Goal: Task Accomplishment & Management: Use online tool/utility

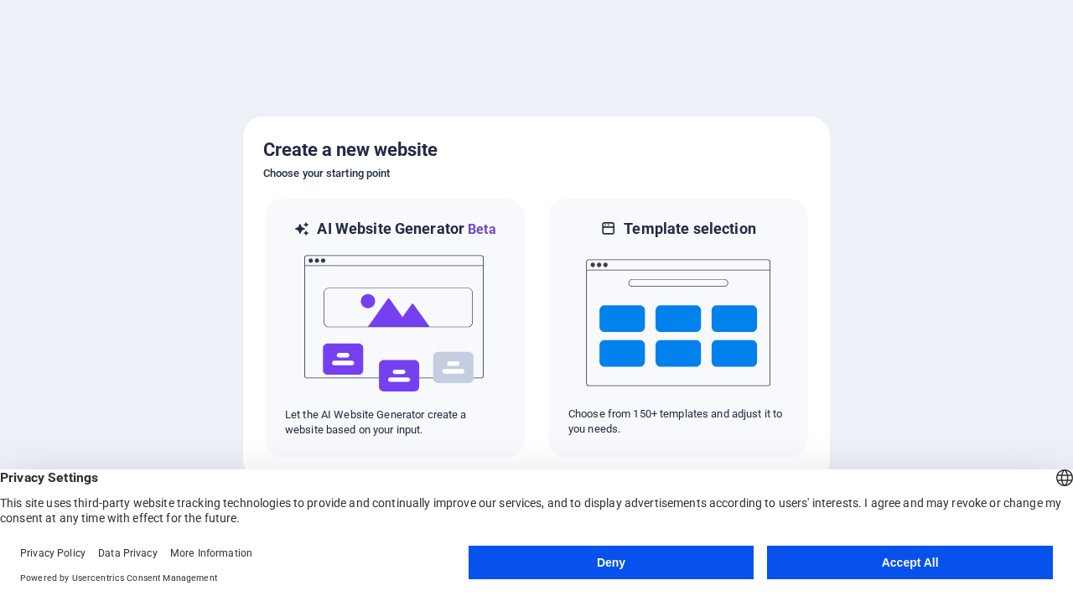
click at [904, 560] on button "Accept All" at bounding box center [910, 563] width 286 height 34
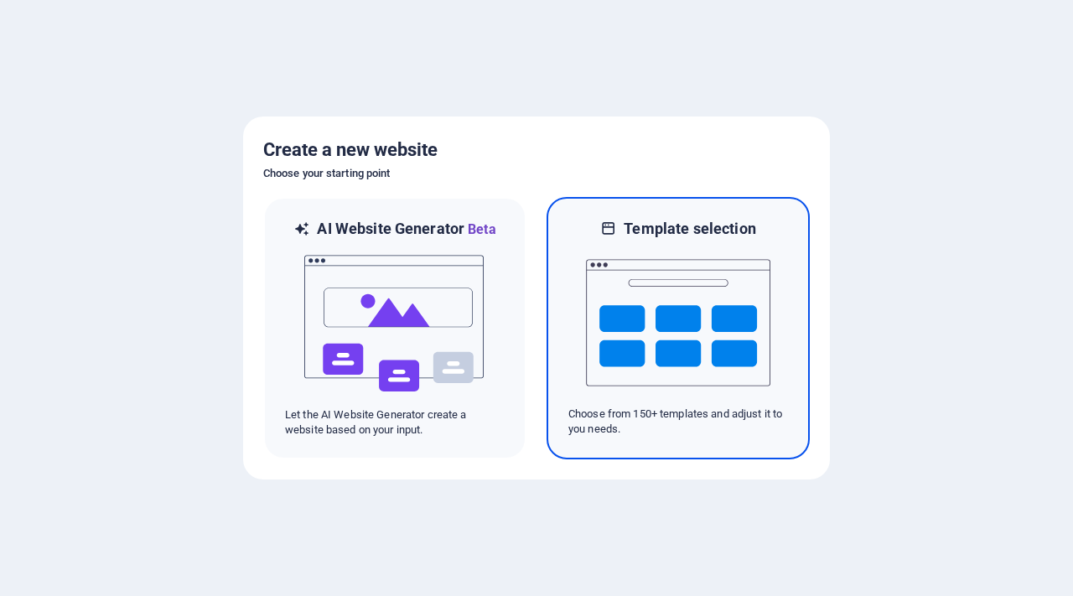
click at [642, 297] on img at bounding box center [678, 323] width 184 height 168
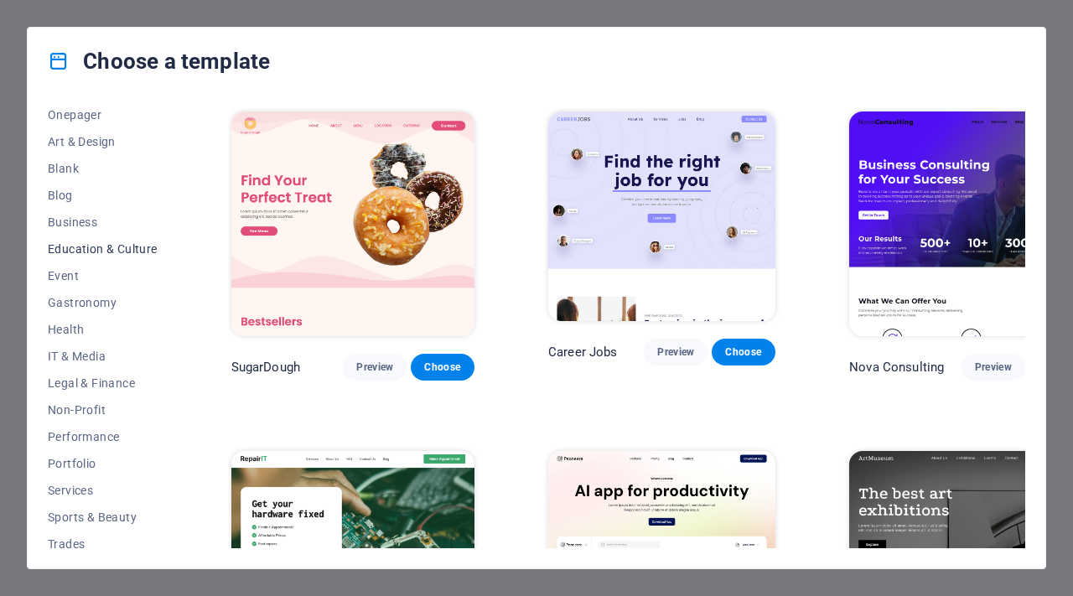
scroll to position [231, 0]
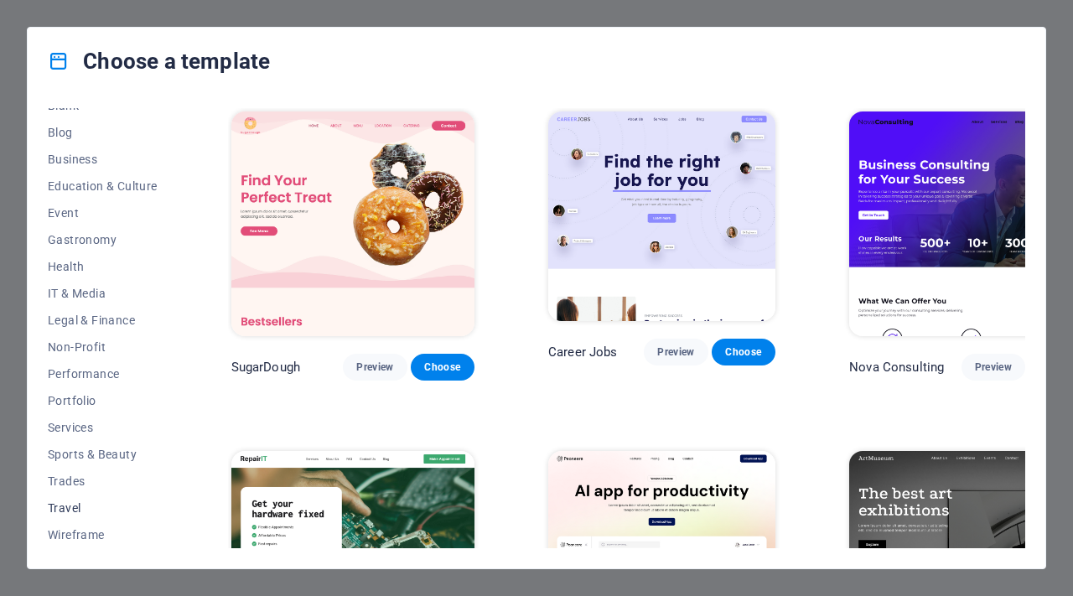
click at [81, 506] on span "Travel" at bounding box center [103, 507] width 110 height 13
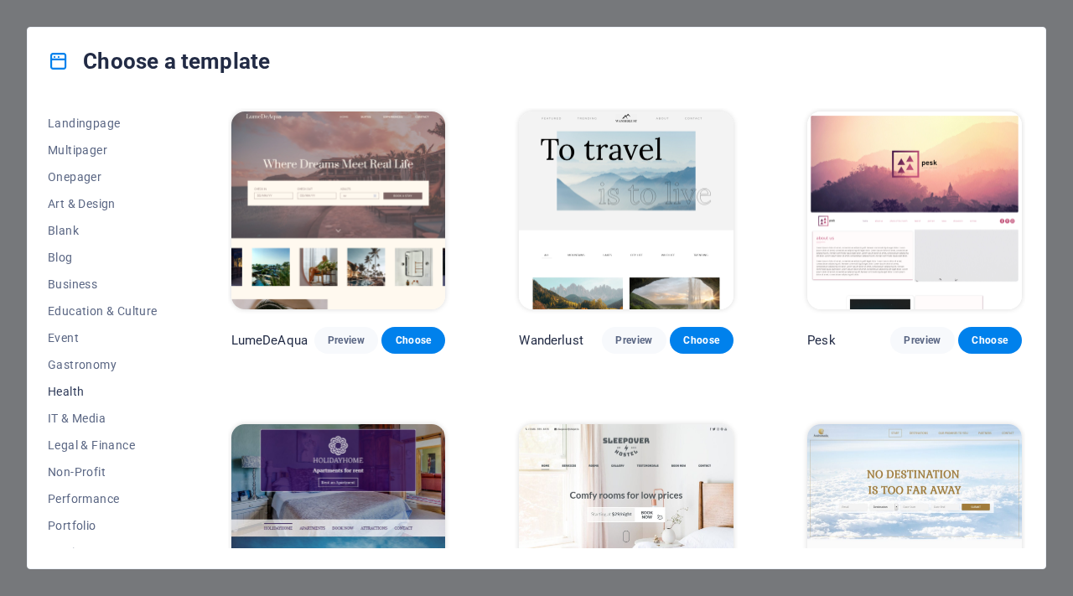
scroll to position [0, 0]
click at [55, 61] on icon at bounding box center [59, 61] width 22 height 22
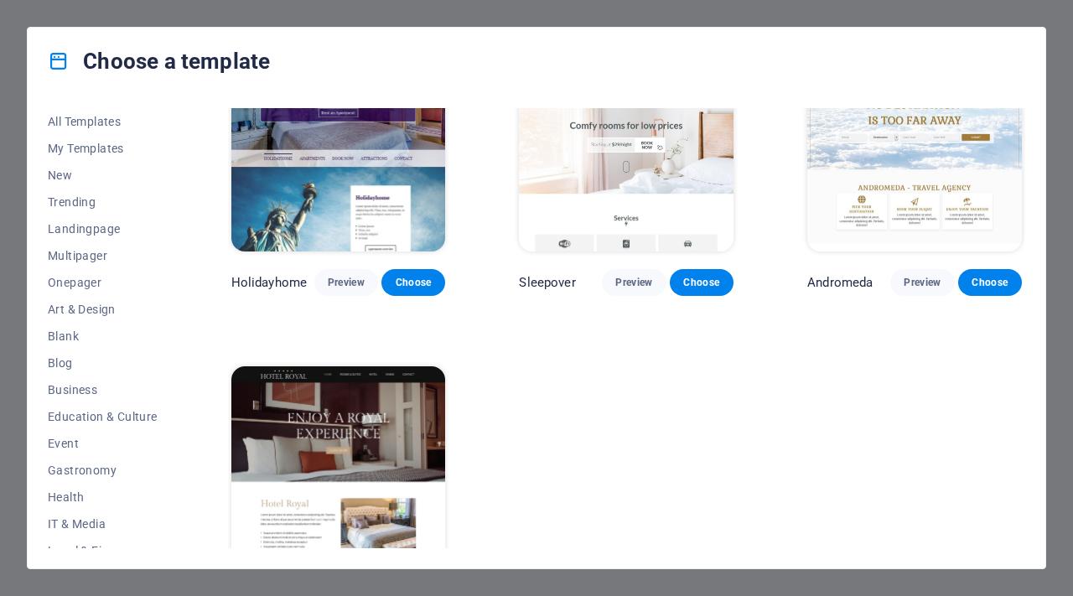
scroll to position [340, 0]
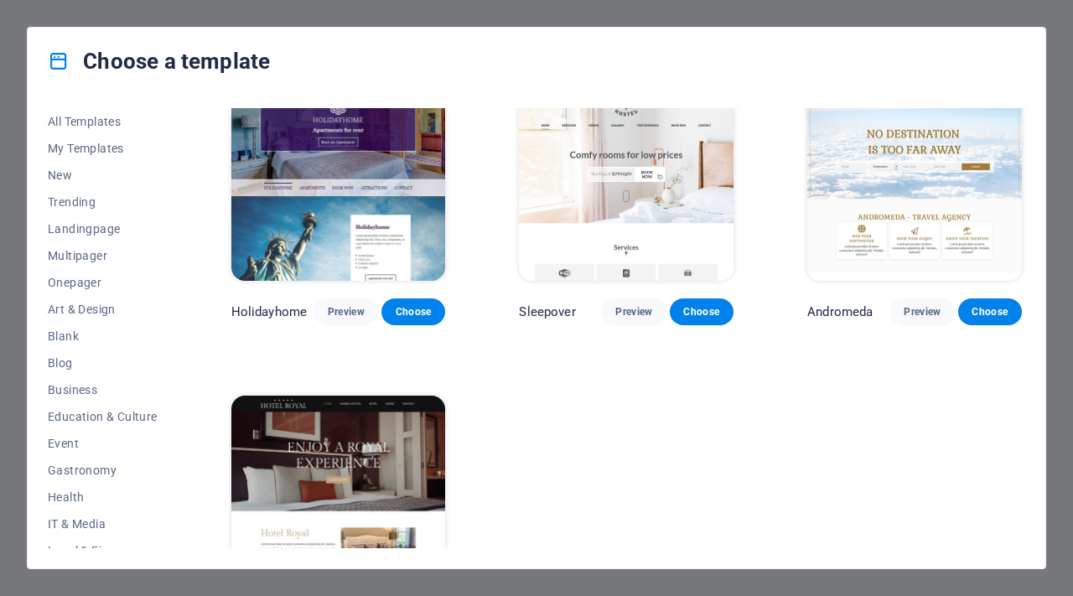
click at [18, 196] on div "Choose a template All Templates My Templates New Trending Landingpage Multipage…" at bounding box center [536, 298] width 1073 height 596
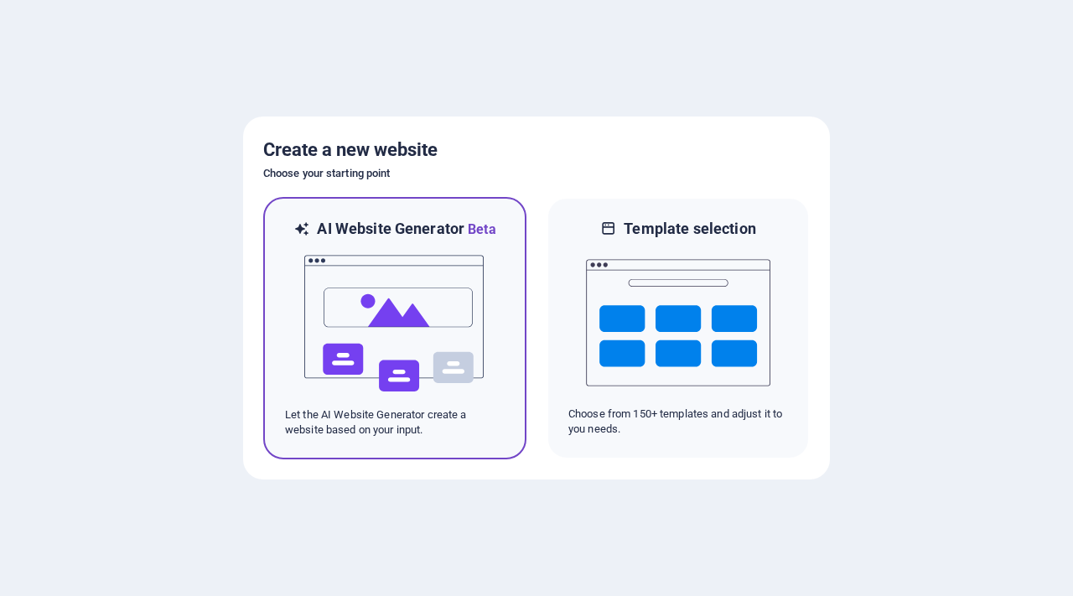
click at [379, 290] on img at bounding box center [395, 324] width 184 height 168
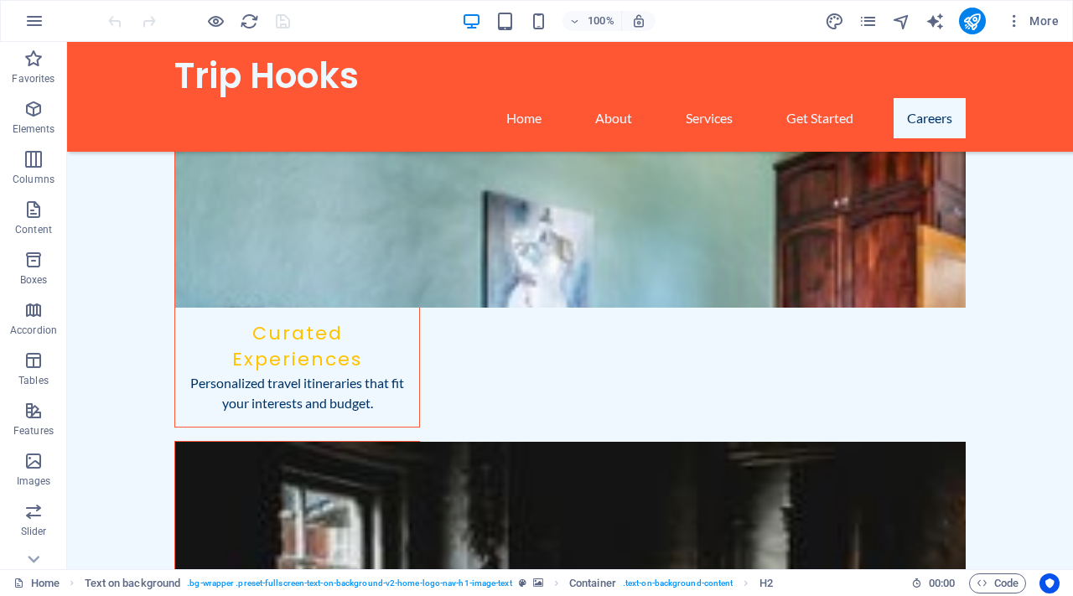
scroll to position [2424, 0]
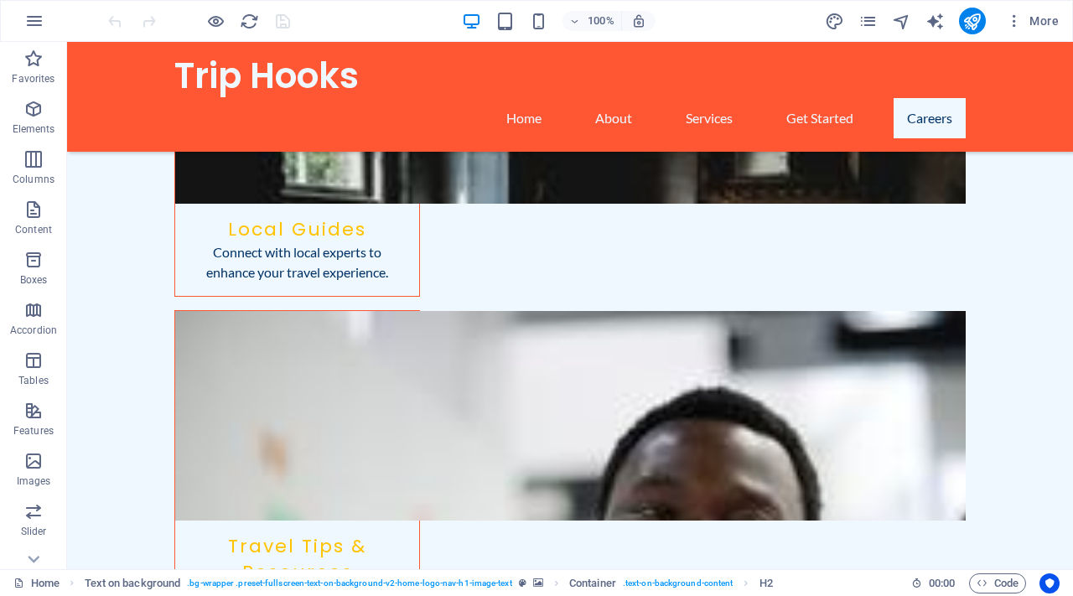
drag, startPoint x: 1072, startPoint y: 109, endPoint x: 1122, endPoint y: 635, distance: 527.9
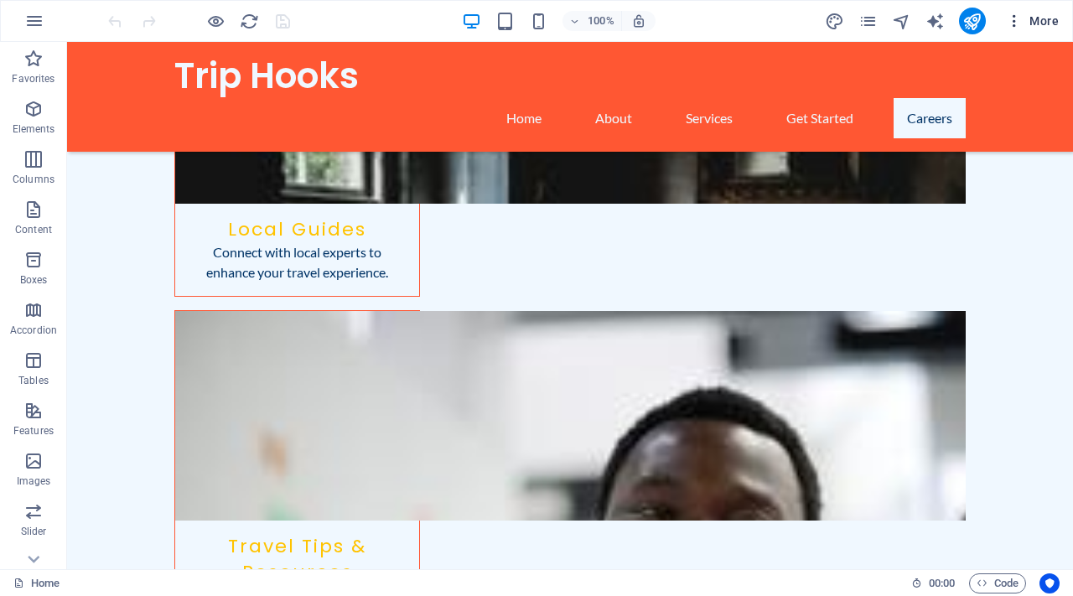
click at [1033, 13] on span "More" at bounding box center [1032, 21] width 53 height 17
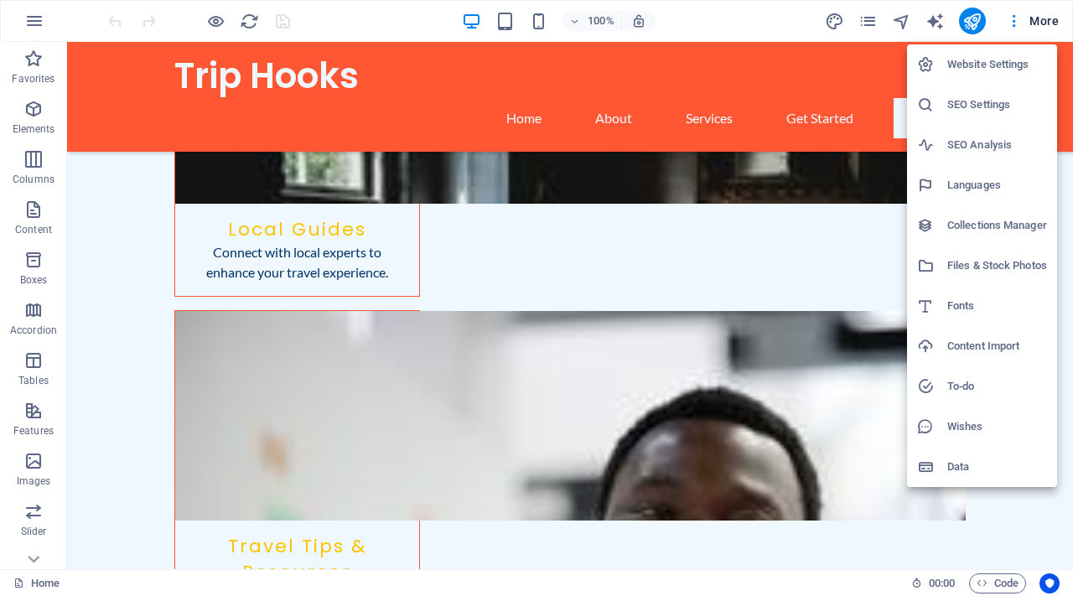
click at [1016, 21] on div at bounding box center [536, 298] width 1073 height 596
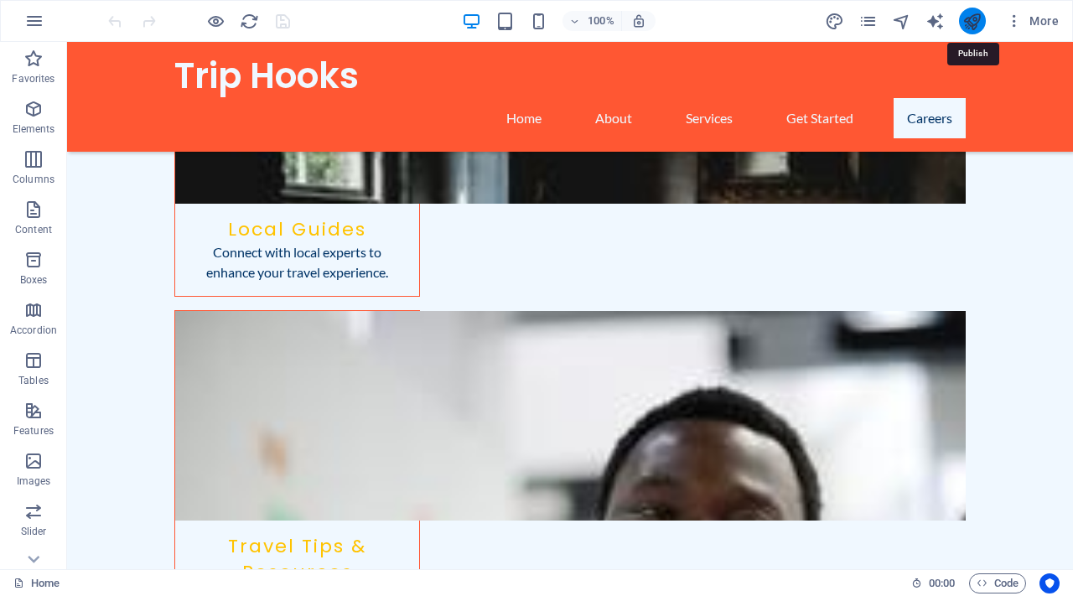
click at [978, 24] on icon "publish" at bounding box center [971, 21] width 19 height 19
